Goal: Task Accomplishment & Management: Manage account settings

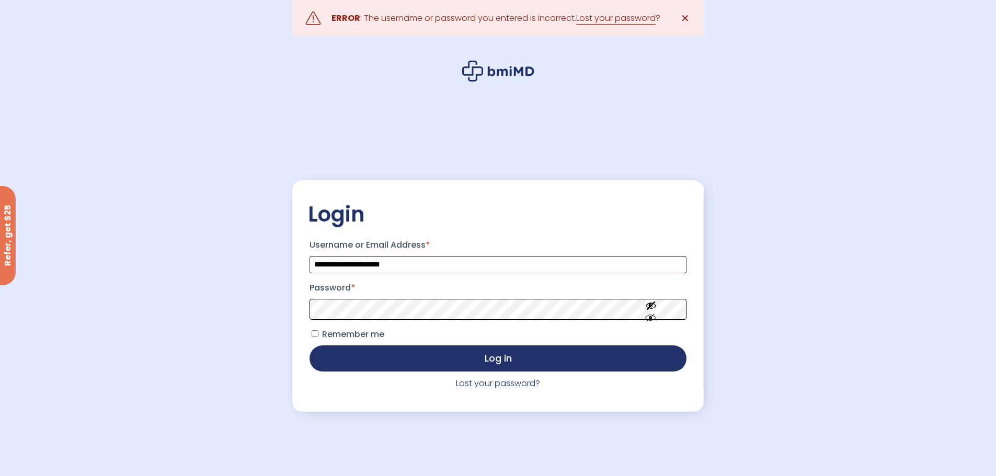
click at [310, 346] on button "Log in" at bounding box center [498, 359] width 376 height 26
click at [405, 267] on input "**********" at bounding box center [498, 264] width 376 height 17
click at [310, 346] on button "Log in" at bounding box center [498, 359] width 376 height 26
click at [485, 388] on link "Lost your password?" at bounding box center [498, 383] width 84 height 12
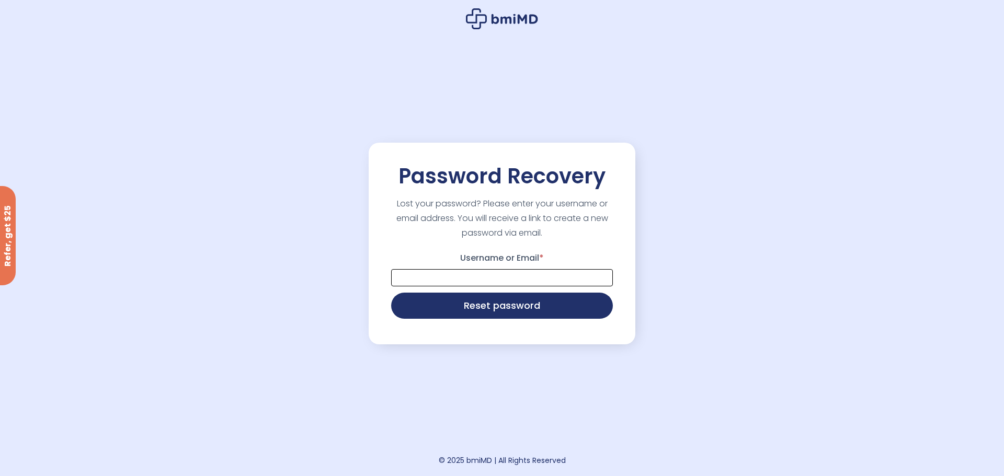
click at [483, 280] on input "Username or Email *" at bounding box center [502, 277] width 222 height 17
type input "**********"
click at [489, 310] on button "Reset password" at bounding box center [502, 305] width 222 height 26
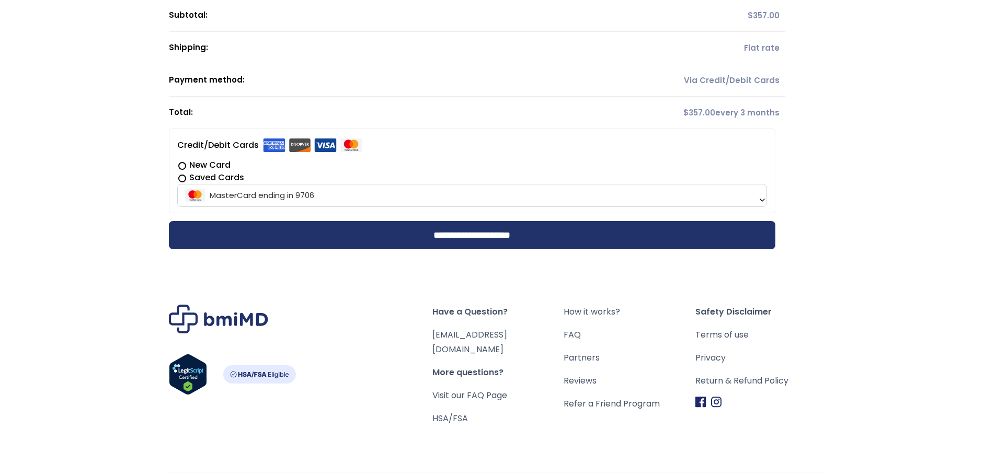
scroll to position [180, 0]
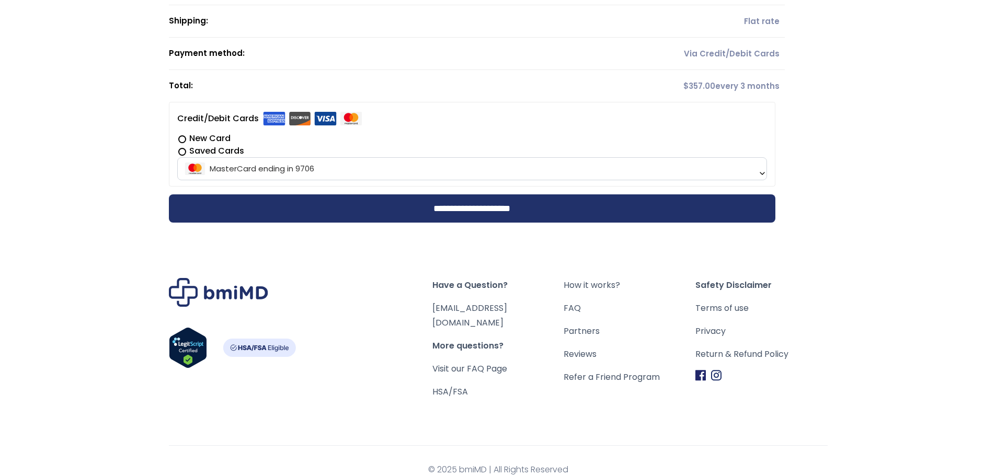
click at [757, 172] on span "MasterCard ending in 9706" at bounding box center [471, 169] width 583 height 22
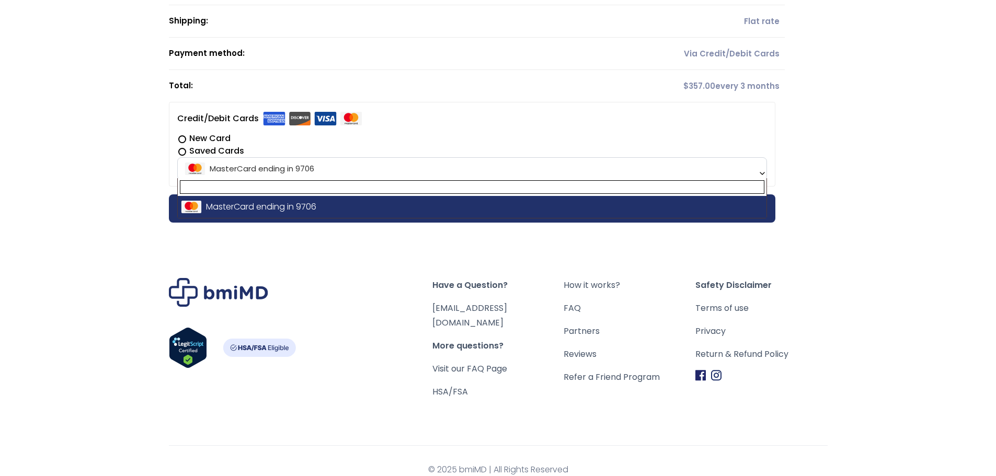
click at [388, 253] on div "Have a Question? [EMAIL_ADDRESS][DOMAIN_NAME] More questions? Visit our FAQ Pag…" at bounding box center [498, 358] width 776 height 264
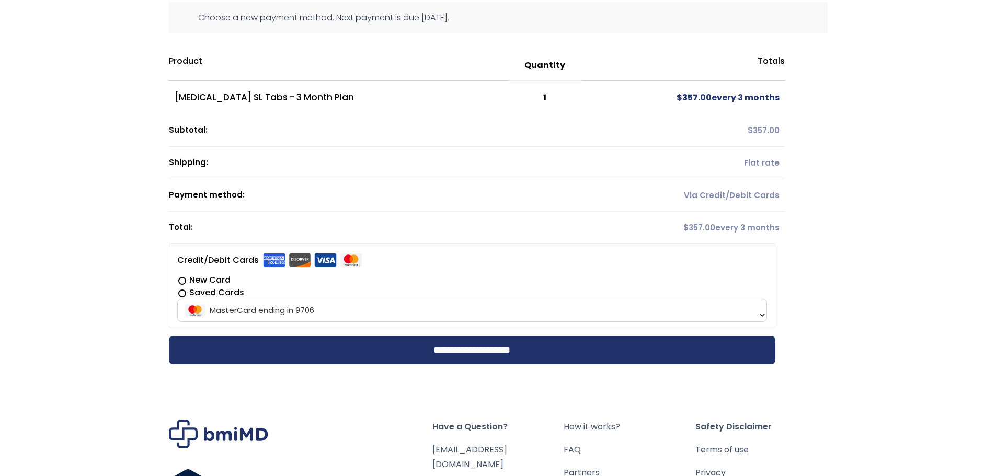
scroll to position [0, 0]
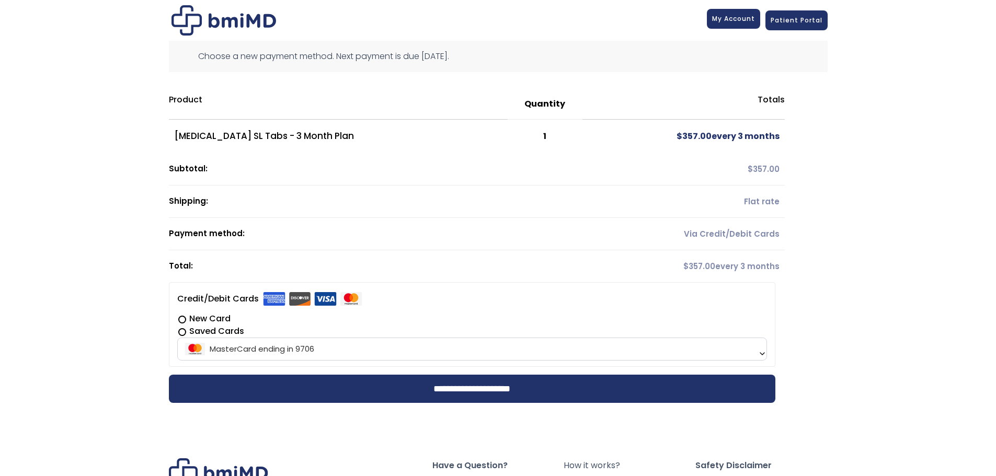
click at [734, 19] on span "My Account" at bounding box center [733, 18] width 43 height 9
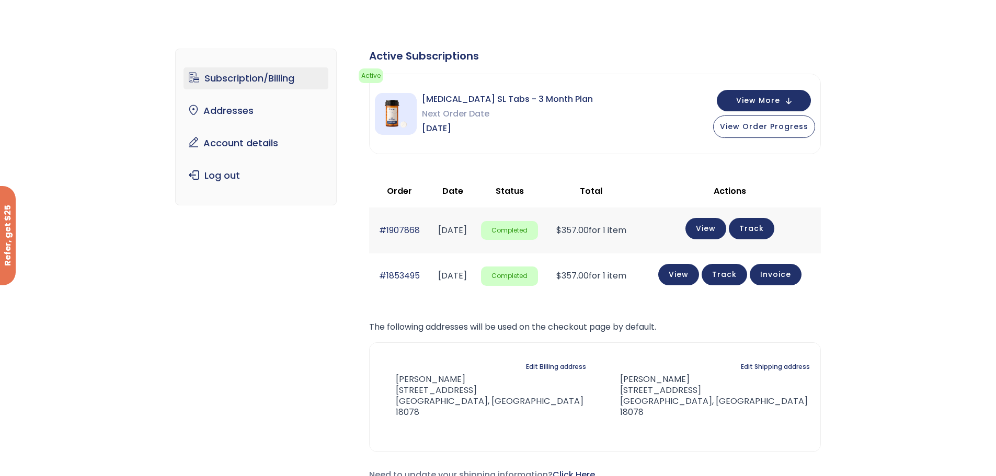
scroll to position [52, 0]
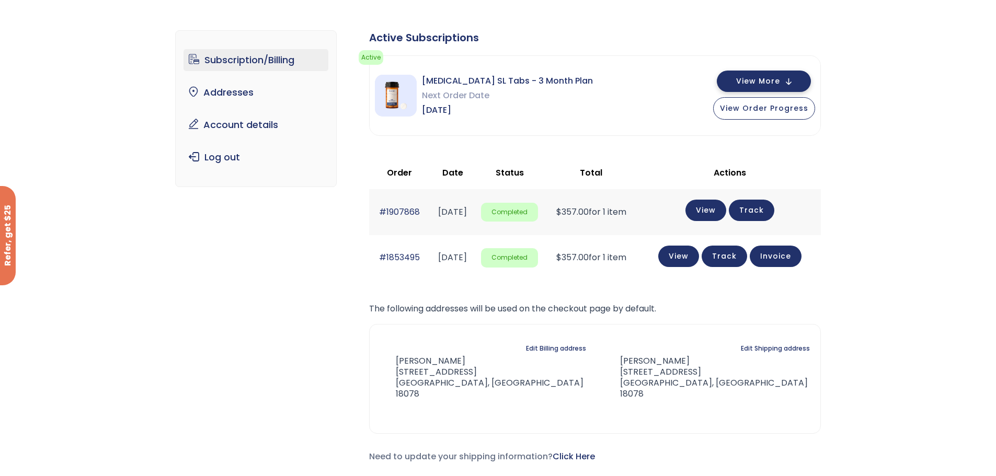
click at [763, 78] on span "View More" at bounding box center [758, 81] width 44 height 7
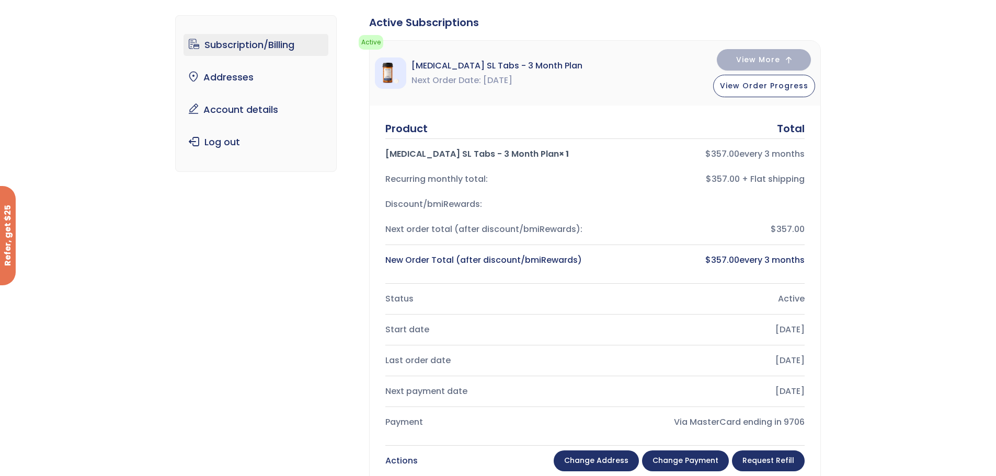
scroll to position [0, 0]
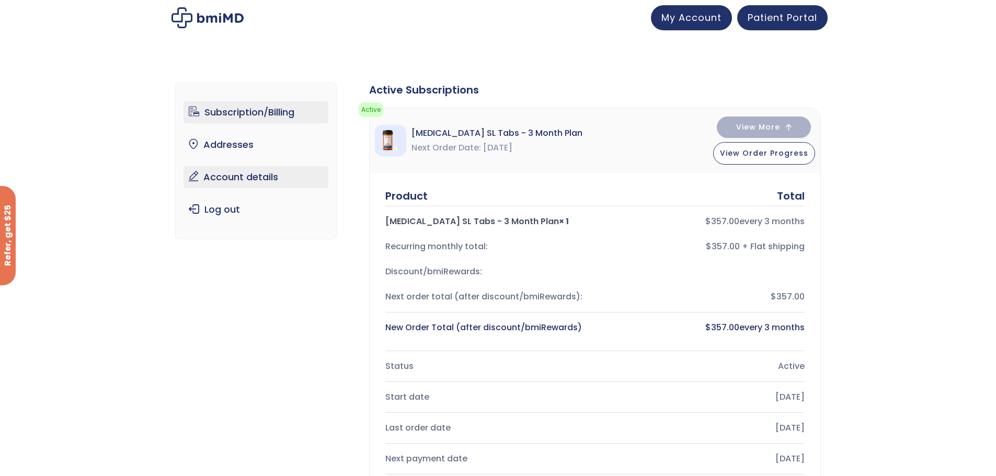
click at [250, 176] on link "Account details" at bounding box center [256, 177] width 145 height 22
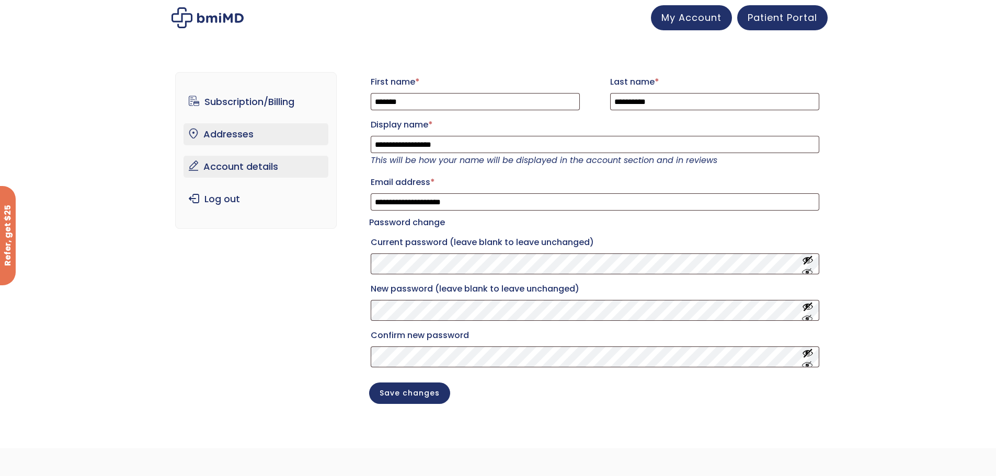
click at [225, 136] on link "Addresses" at bounding box center [256, 134] width 145 height 22
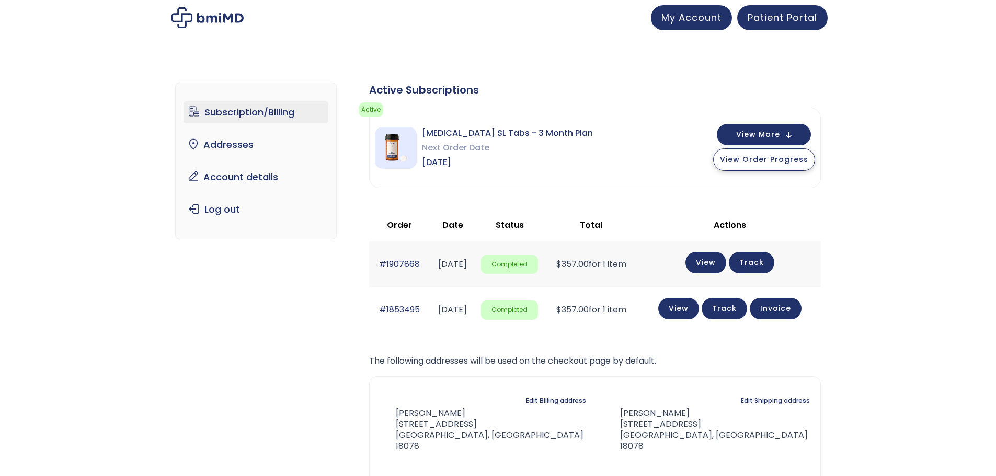
click at [796, 164] on span "View Order Progress" at bounding box center [764, 159] width 88 height 10
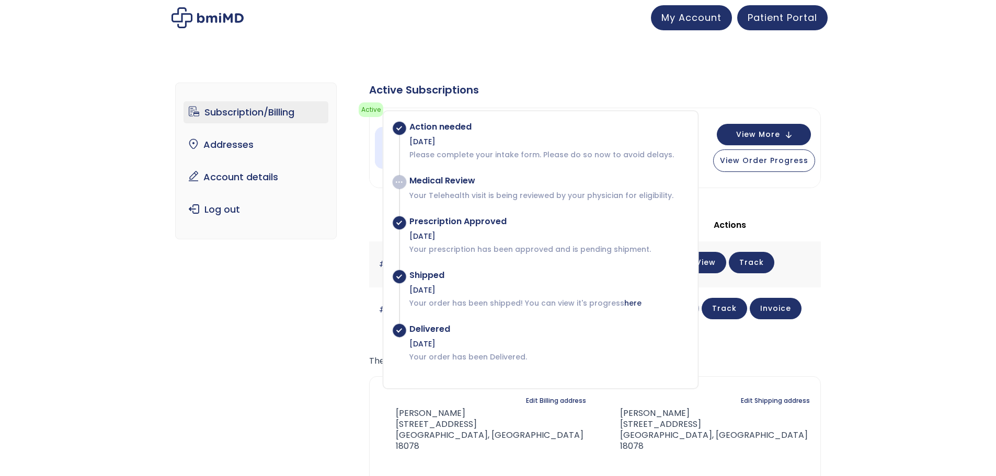
click at [892, 200] on div "Subscription/Billing bmiRewards Addresses Account details Submit a Review Log o…" at bounding box center [498, 307] width 996 height 491
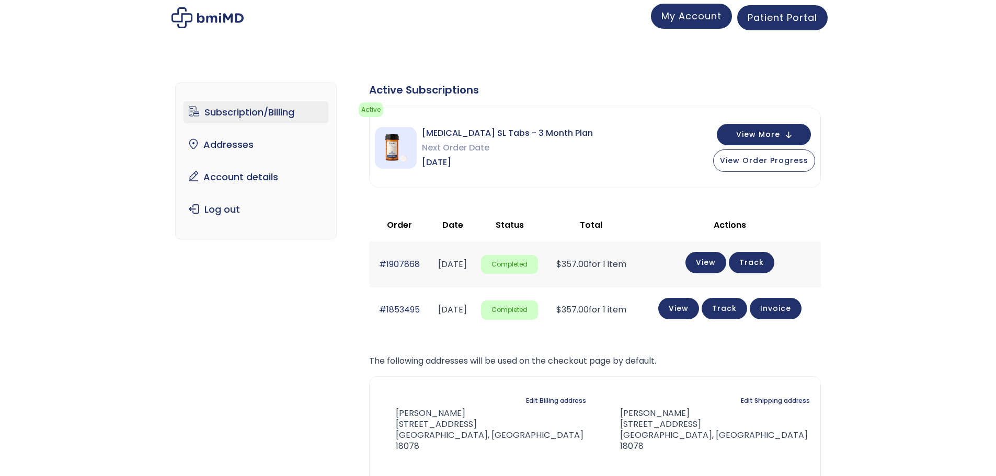
click at [703, 22] on span "My Account" at bounding box center [691, 15] width 60 height 13
